Goal: Task Accomplishment & Management: Complete application form

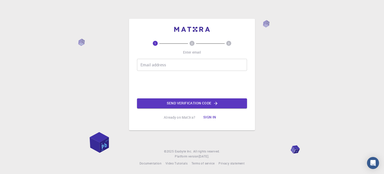
click at [158, 67] on input "Email address" at bounding box center [192, 65] width 110 height 12
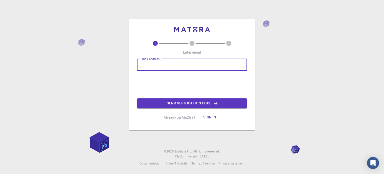
click at [185, 65] on input "Email address" at bounding box center [192, 65] width 110 height 12
type input "[EMAIL_ADDRESS][DOMAIN_NAME]"
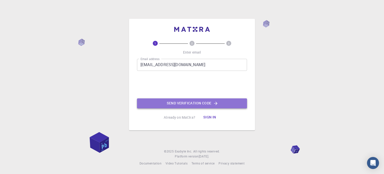
click at [185, 103] on button "Send verification code" at bounding box center [192, 103] width 110 height 10
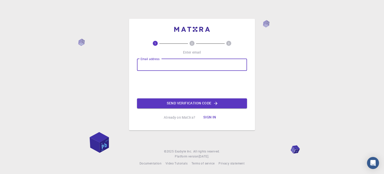
click at [178, 65] on input "Email address" at bounding box center [192, 65] width 110 height 12
type input "semestervecation@gmail.com"
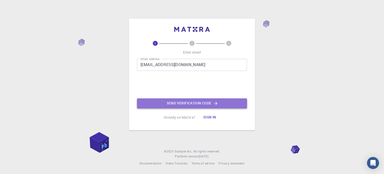
click at [188, 104] on button "Send verification code" at bounding box center [192, 103] width 110 height 10
